Goal: Task Accomplishment & Management: Use online tool/utility

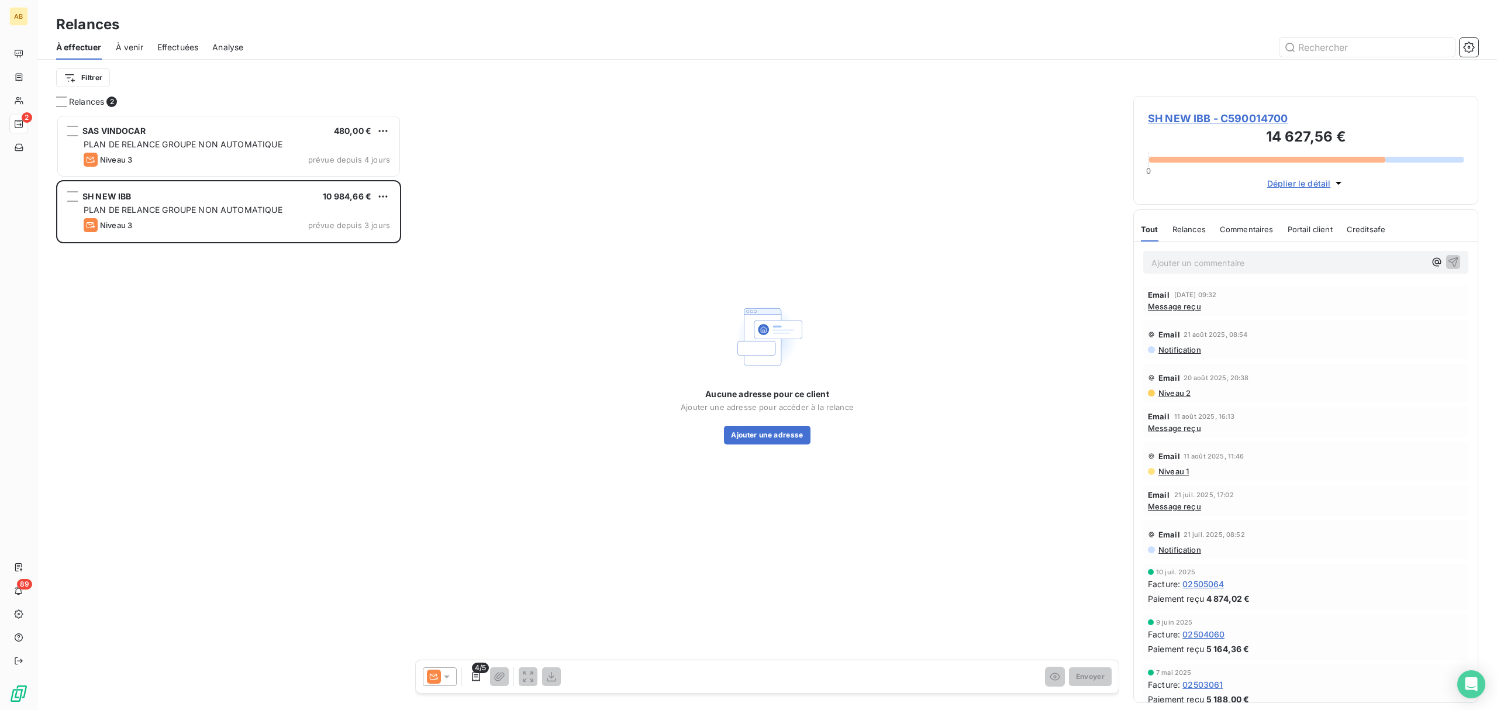
scroll to position [584, 333]
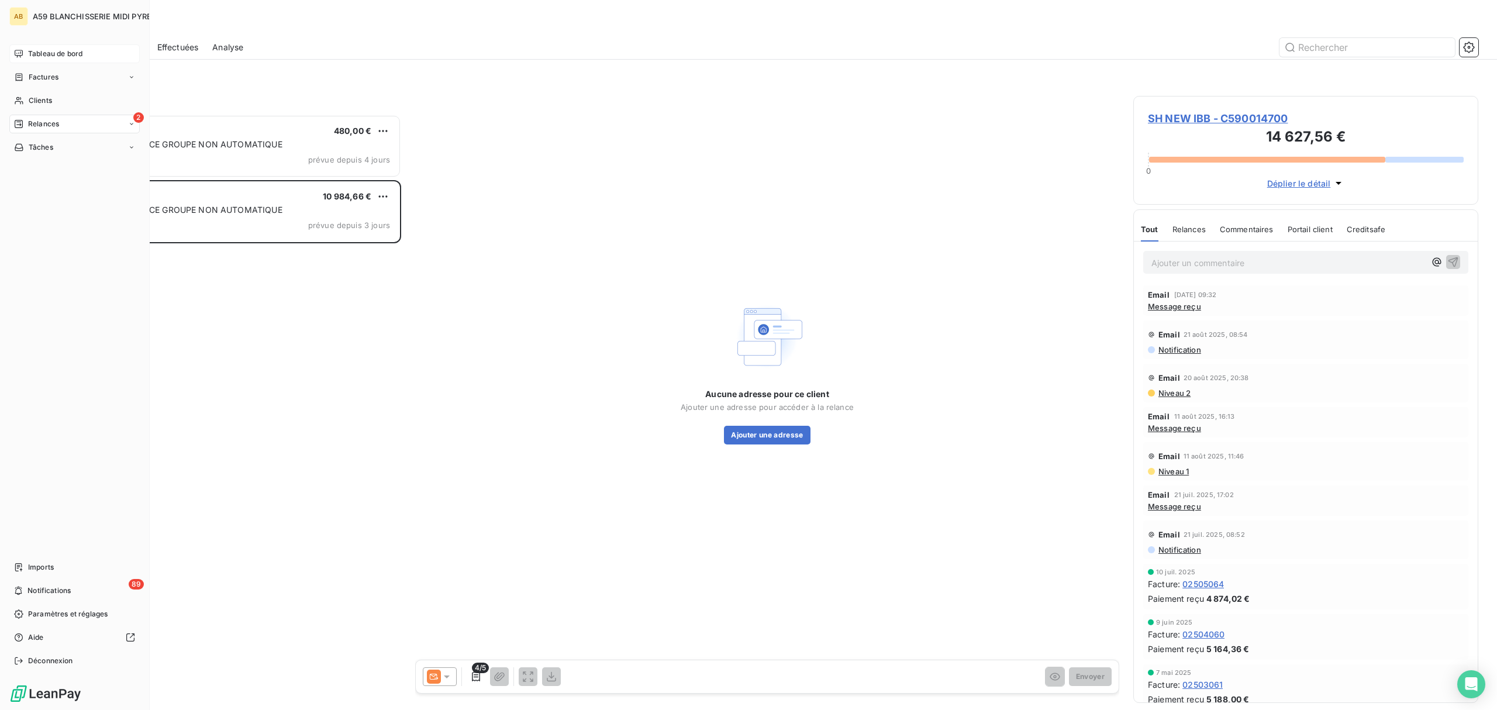
click at [47, 49] on span "Tableau de bord" at bounding box center [55, 54] width 54 height 11
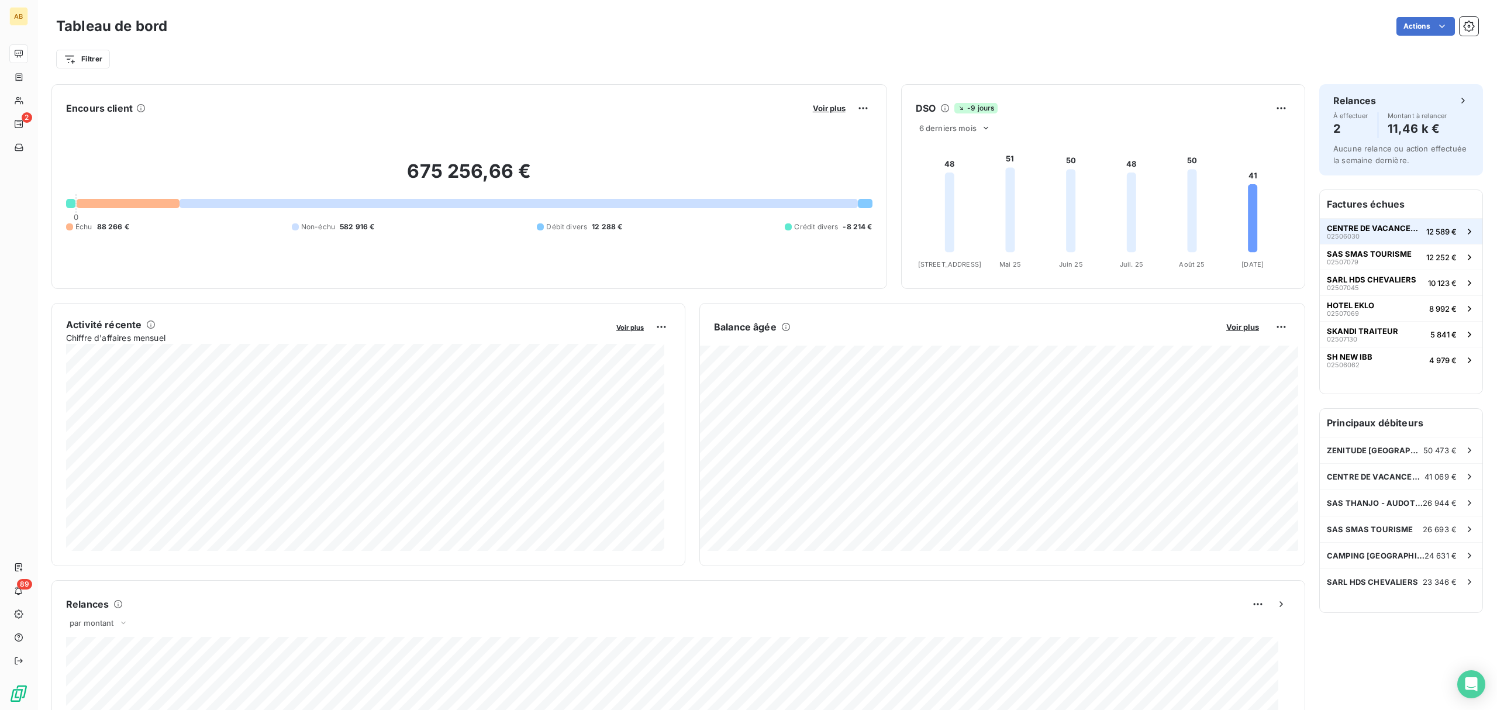
click at [1338, 223] on span "CENTRE DE VACANCES CCAS" at bounding box center [1374, 227] width 95 height 9
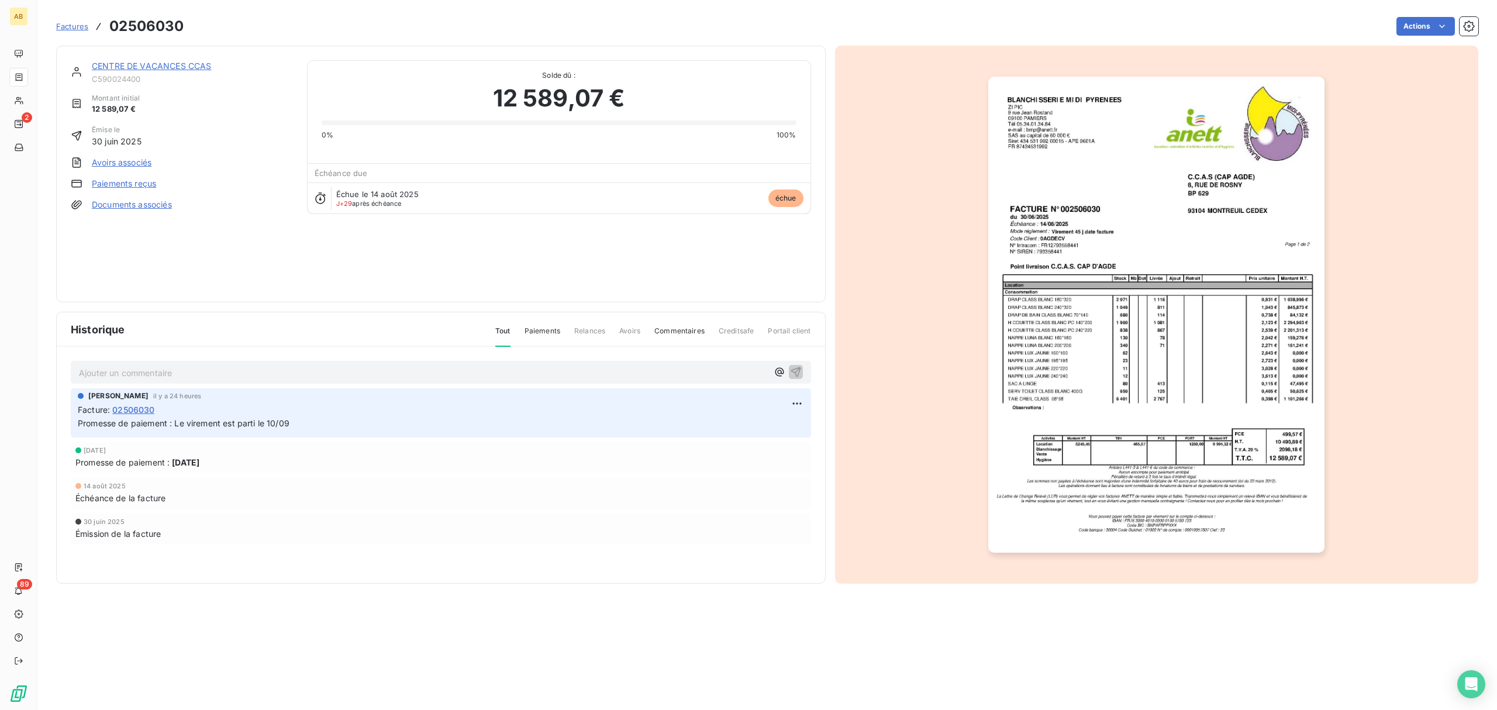
click at [126, 185] on link "Paiements reçus" at bounding box center [124, 184] width 64 height 12
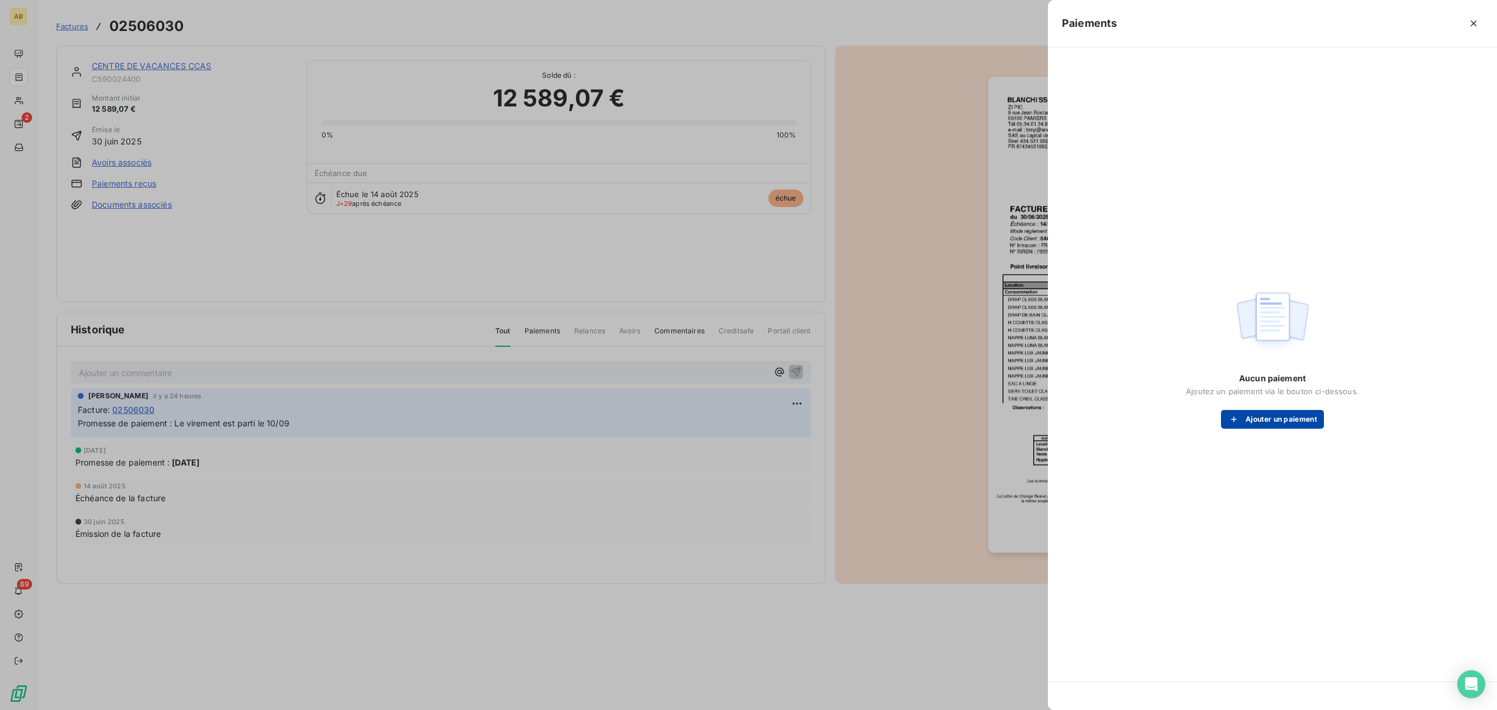
click at [1254, 415] on button "Ajouter un paiement" at bounding box center [1272, 419] width 103 height 19
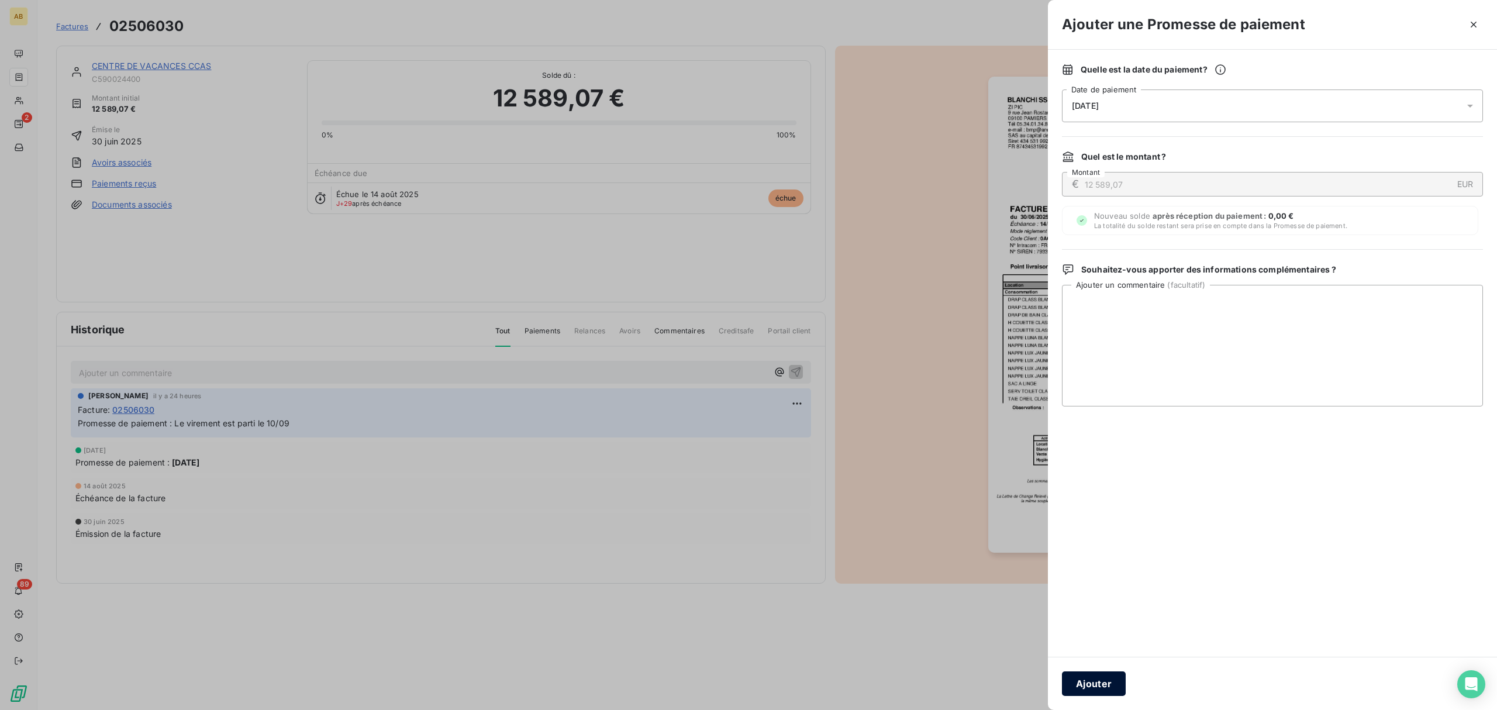
click at [1086, 683] on button "Ajouter" at bounding box center [1094, 683] width 64 height 25
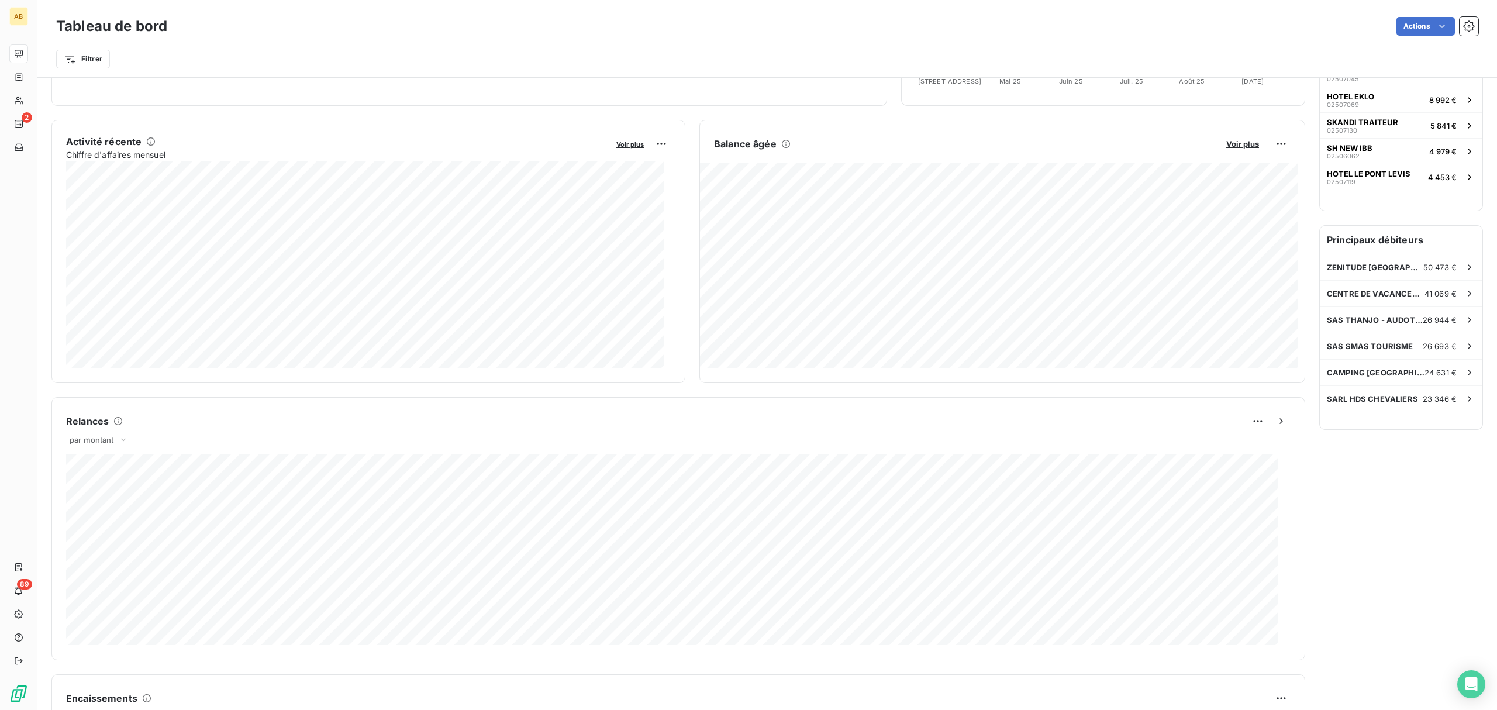
scroll to position [157, 0]
